Goal: Task Accomplishment & Management: Manage account settings

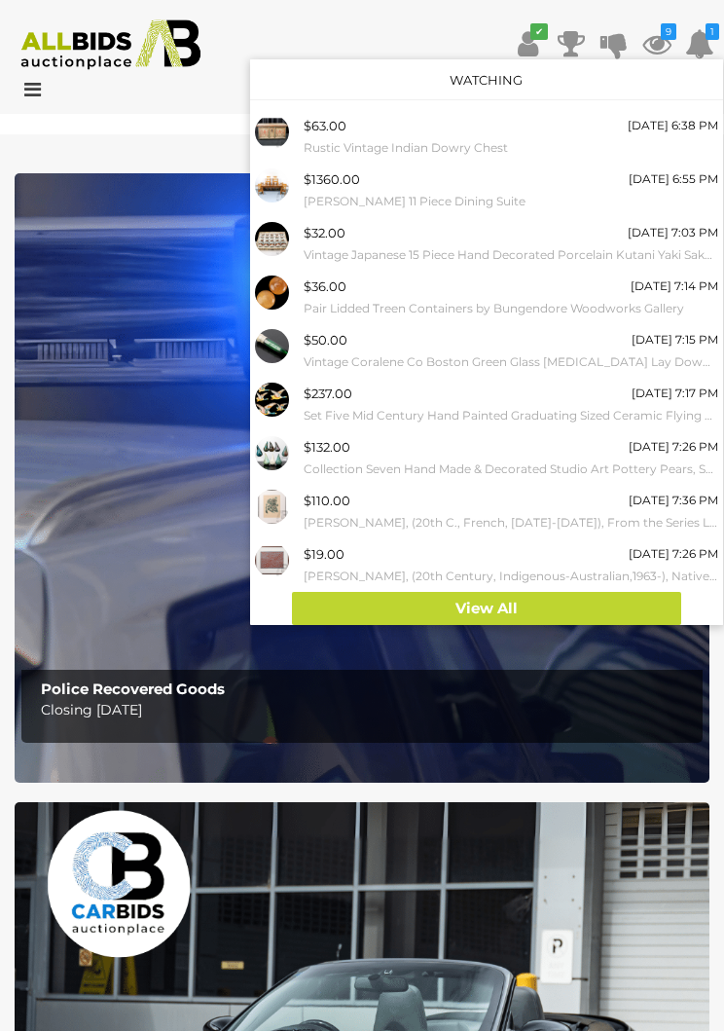
click at [602, 603] on link "View All" at bounding box center [487, 609] width 390 height 34
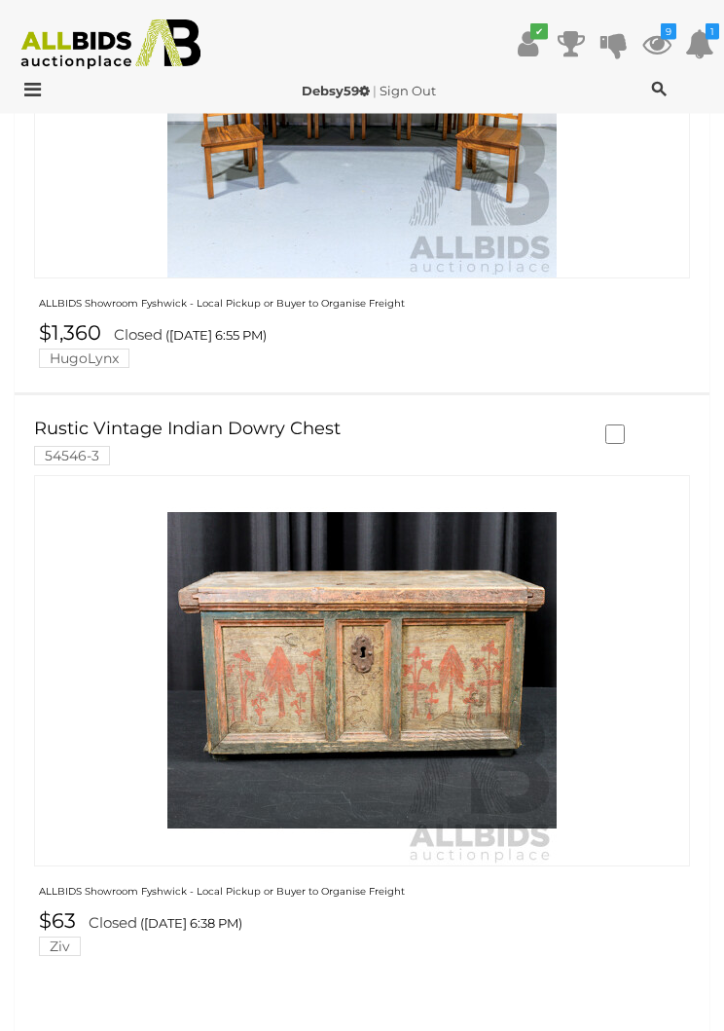
scroll to position [5064, 0]
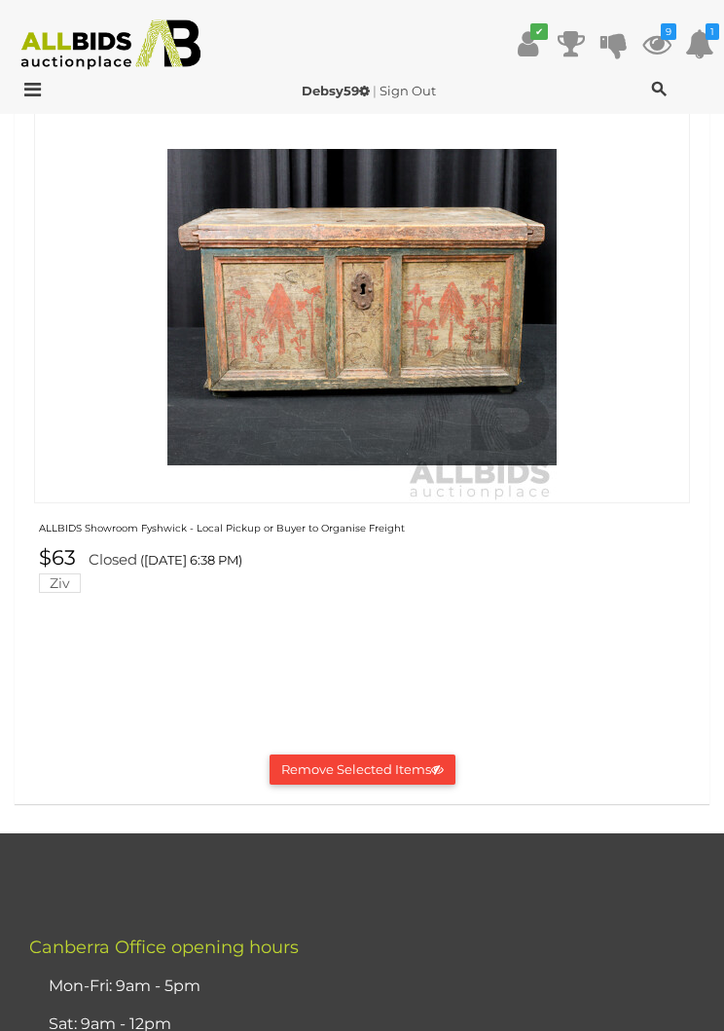
click at [409, 755] on button "Remove Selected Items" at bounding box center [363, 770] width 186 height 30
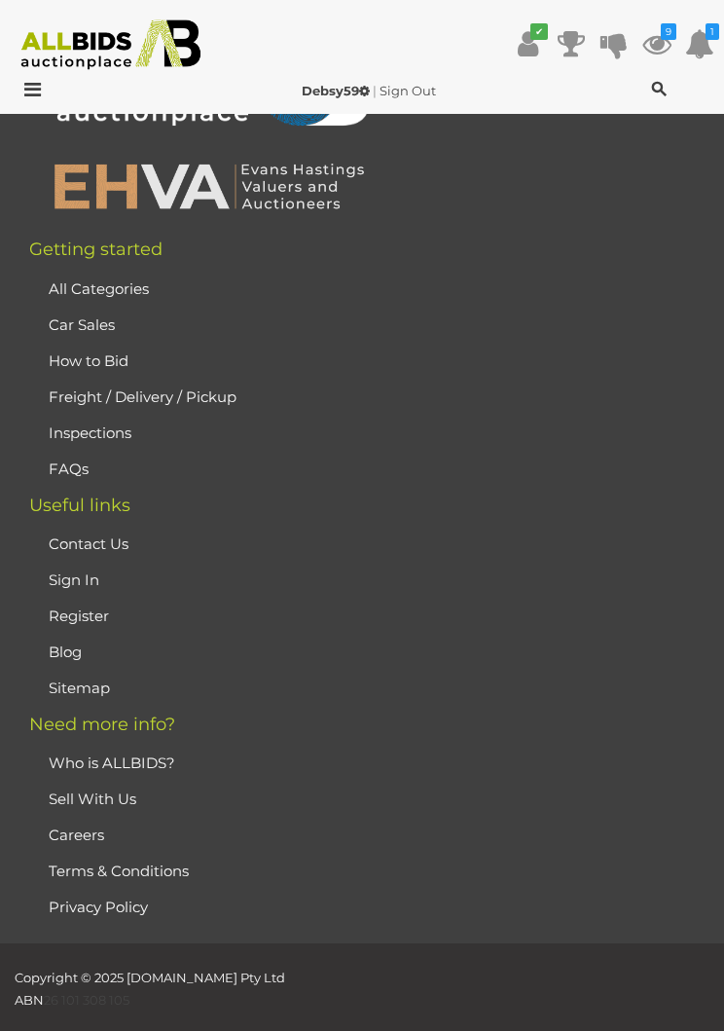
click at [651, 35] on icon at bounding box center [657, 43] width 29 height 35
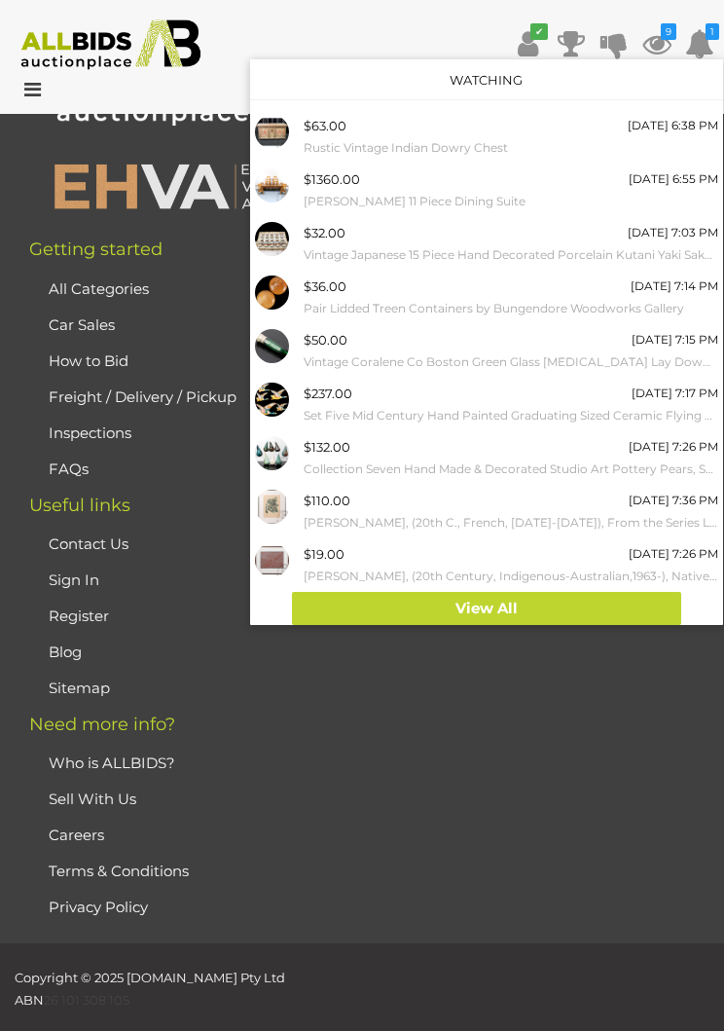
click at [550, 613] on link "View All" at bounding box center [487, 609] width 390 height 34
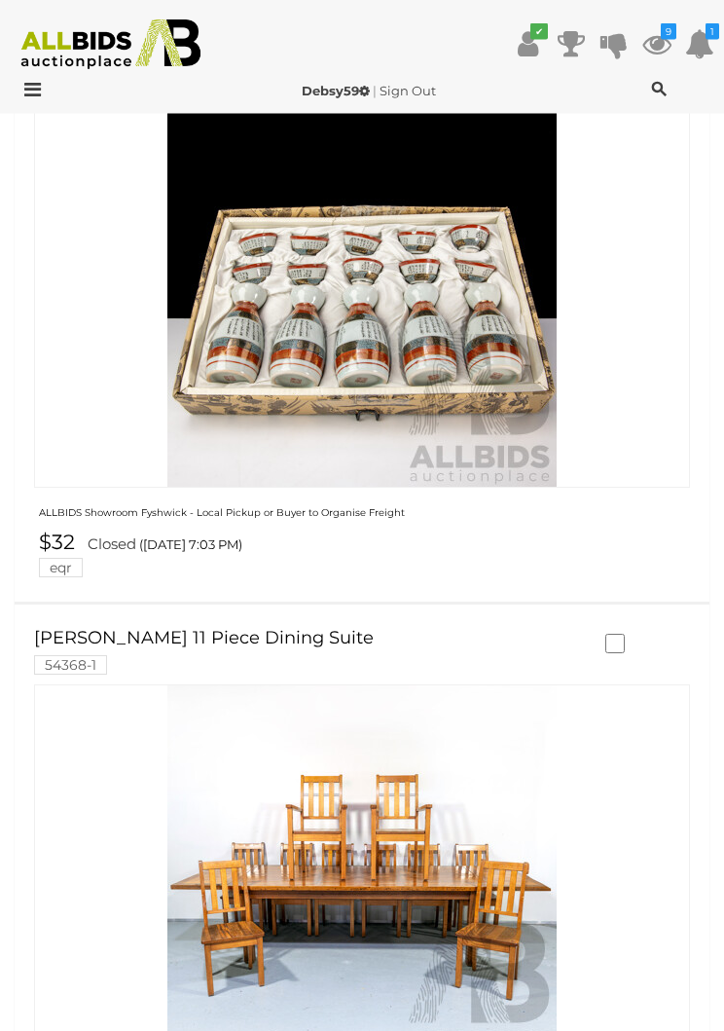
scroll to position [4266, 0]
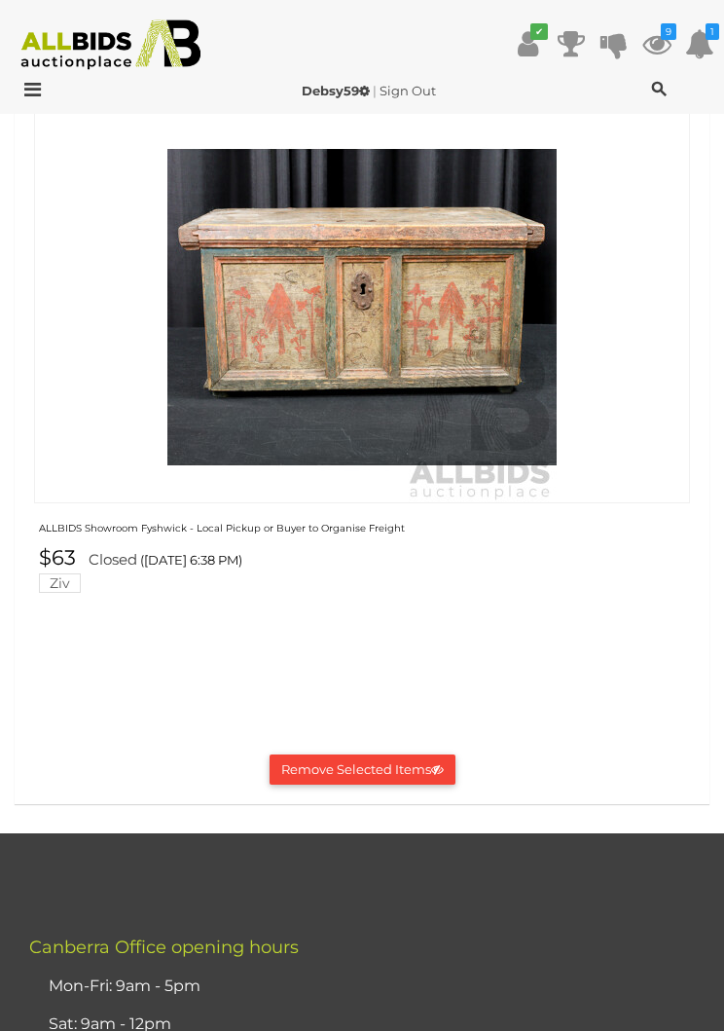
click at [373, 755] on button "Remove Selected Items" at bounding box center [363, 770] width 186 height 30
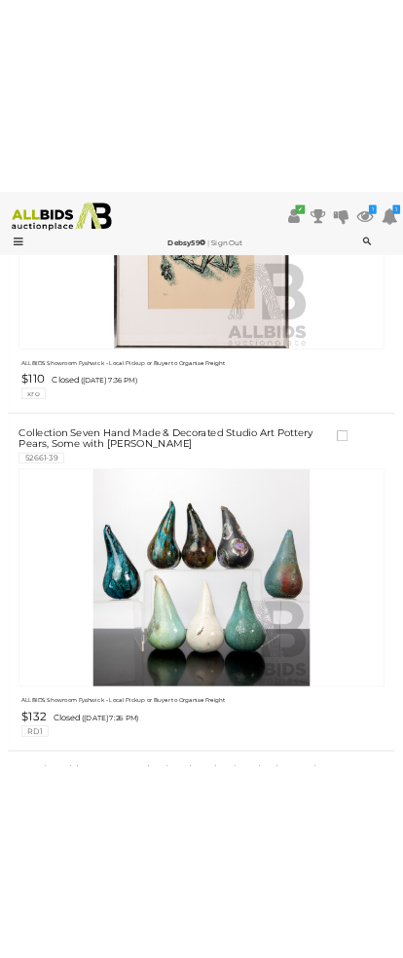
scroll to position [0, 0]
